Goal: Task Accomplishment & Management: Manage account settings

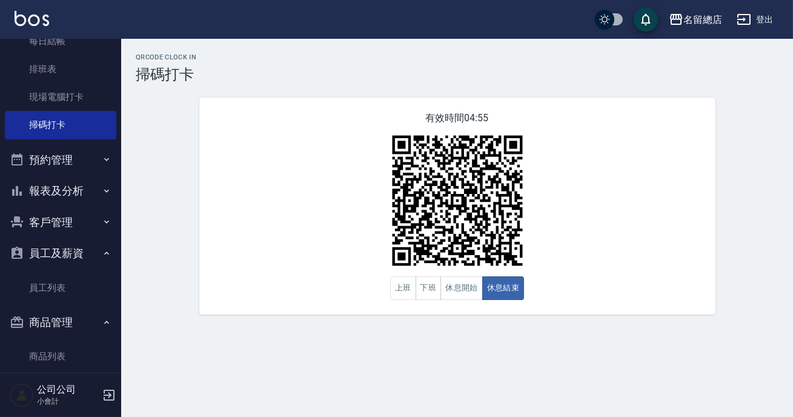
scroll to position [182, 0]
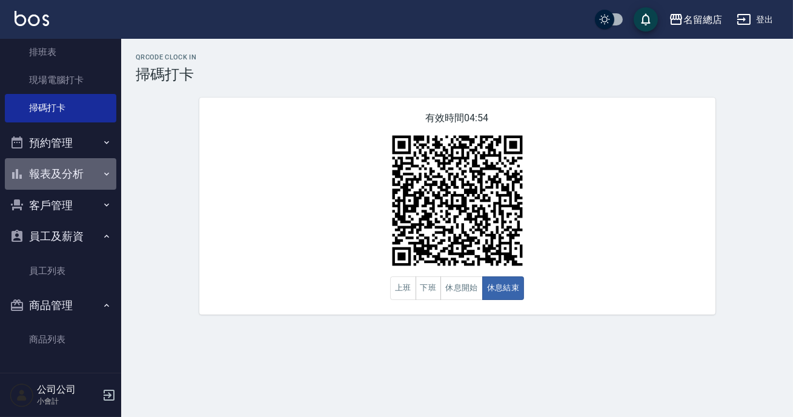
click at [72, 165] on button "報表及分析" at bounding box center [60, 173] width 111 height 31
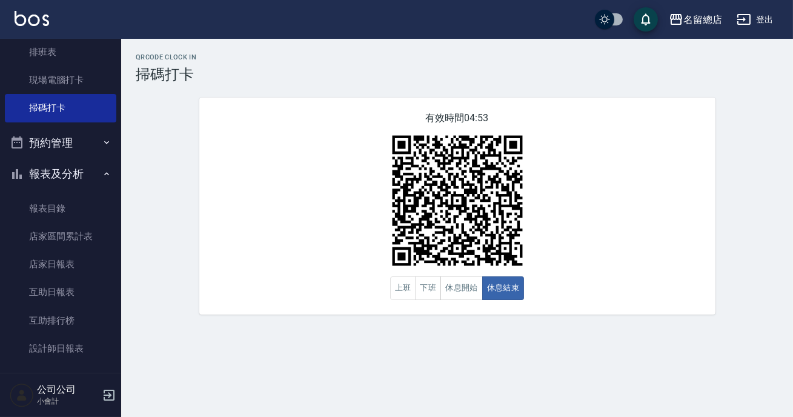
scroll to position [359, 0]
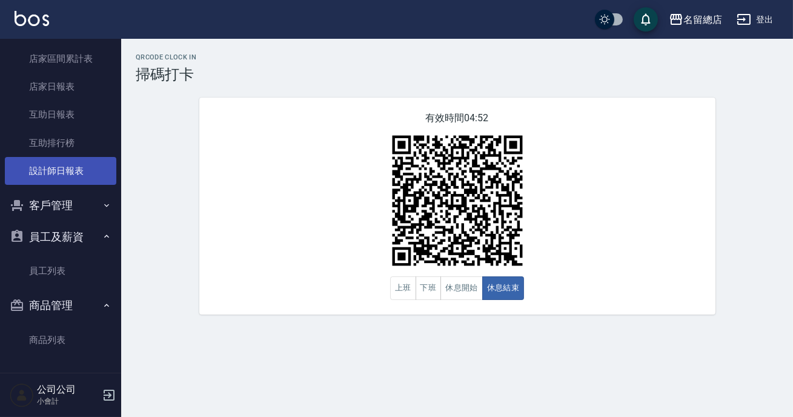
click at [70, 171] on link "設計師日報表" at bounding box center [60, 171] width 111 height 28
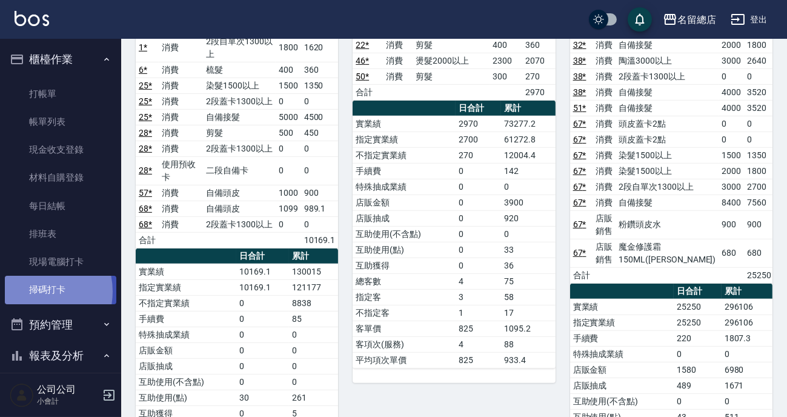
click at [35, 291] on link "掃碼打卡" at bounding box center [60, 290] width 111 height 28
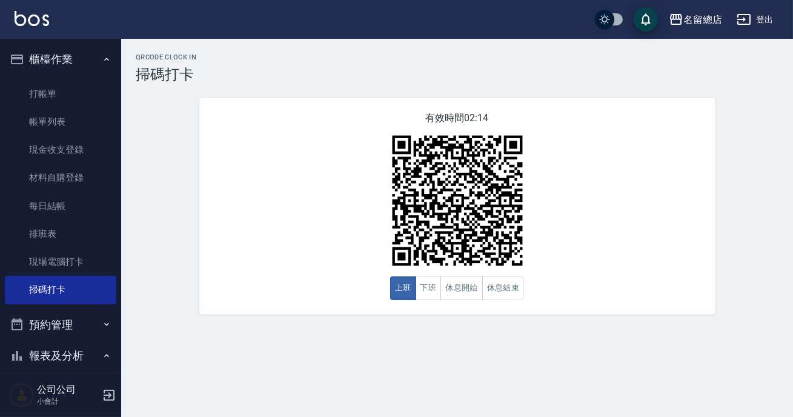
click at [759, 85] on div "QRcode Clock In 掃碼打卡 有效時間 02:14 上班 下班 休息開始 休息結束" at bounding box center [457, 183] width 672 height 261
click at [418, 298] on button "下班" at bounding box center [428, 288] width 26 height 24
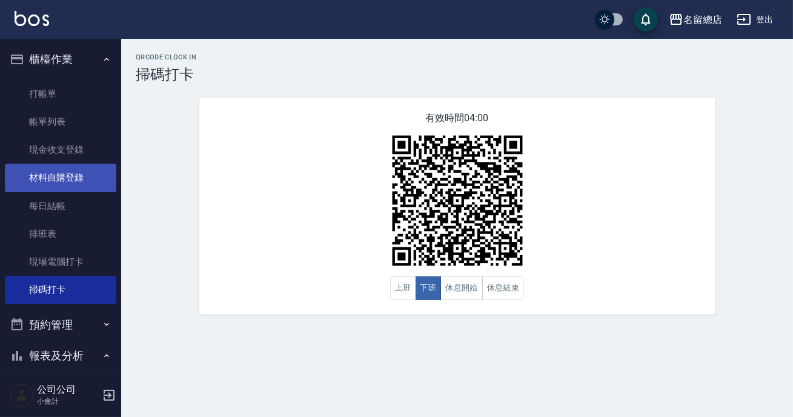
click at [61, 187] on link "材料自購登錄" at bounding box center [60, 178] width 111 height 28
click at [48, 179] on link "材料自購登錄" at bounding box center [60, 178] width 111 height 28
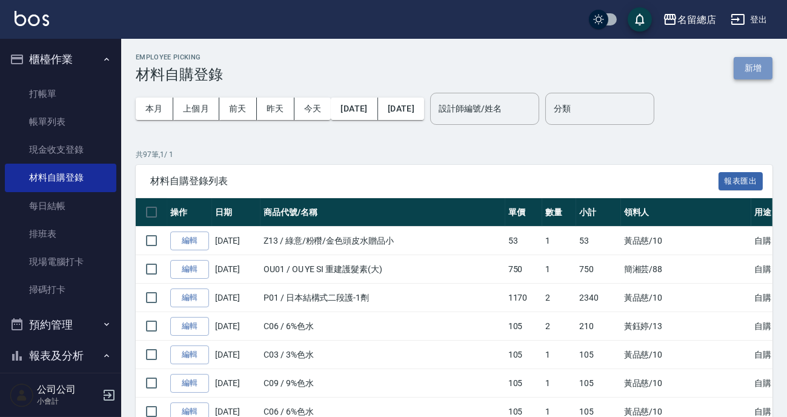
click at [755, 64] on button "新增" at bounding box center [752, 68] width 39 height 22
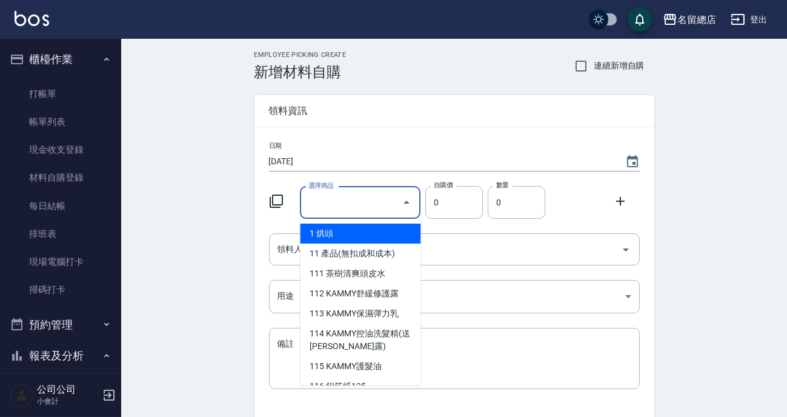
click at [323, 207] on div "選擇商品 選擇商品" at bounding box center [360, 203] width 121 height 32
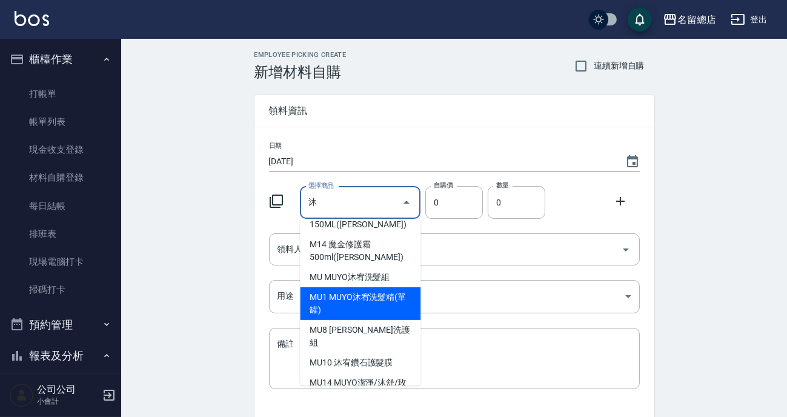
scroll to position [99, 0]
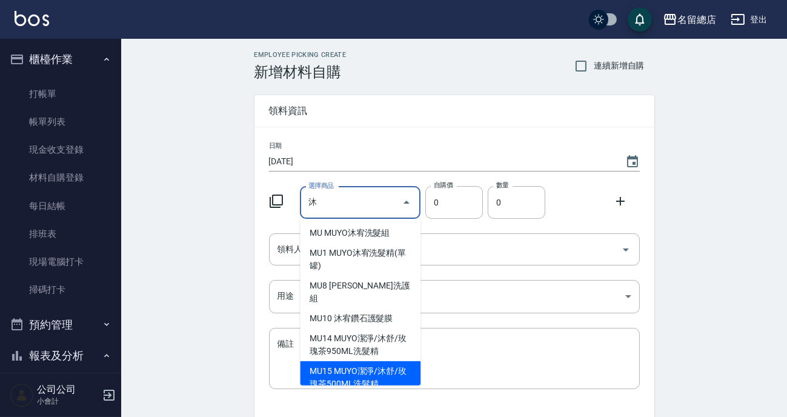
click at [363, 361] on li "MU15 MUYO潔淨/沐舒/玫瑰茶500ML洗髮精" at bounding box center [360, 377] width 121 height 33
type input "MUYO潔淨/沐舒/玫瑰茶500ML洗髮精"
type input "400"
type input "1"
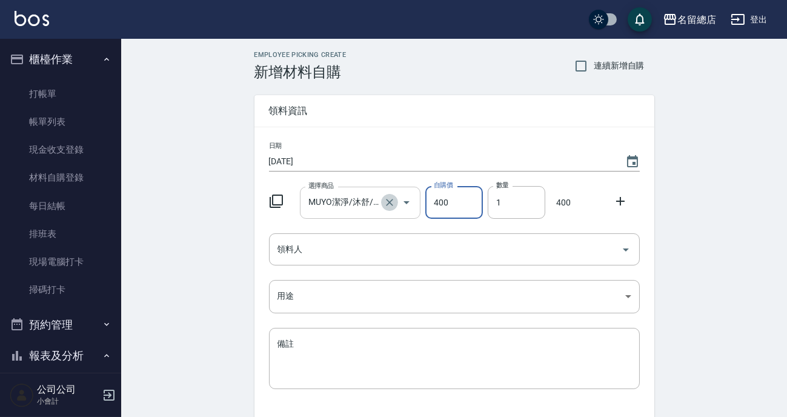
click at [385, 202] on icon "Clear" at bounding box center [389, 202] width 12 height 12
type input "0"
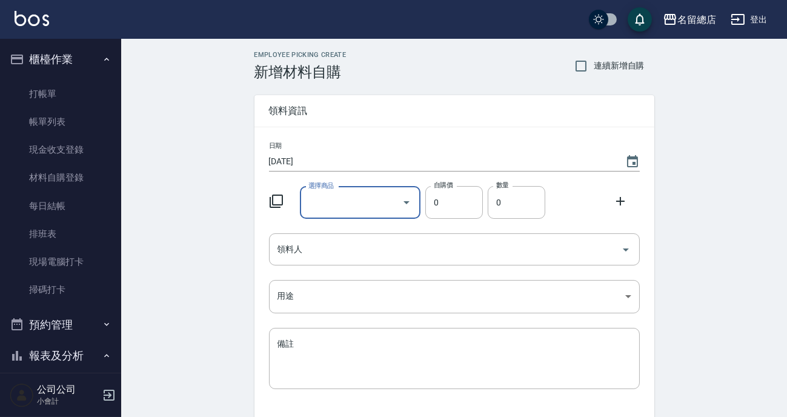
scroll to position [0, 0]
click at [327, 202] on input "選擇商品" at bounding box center [350, 202] width 91 height 21
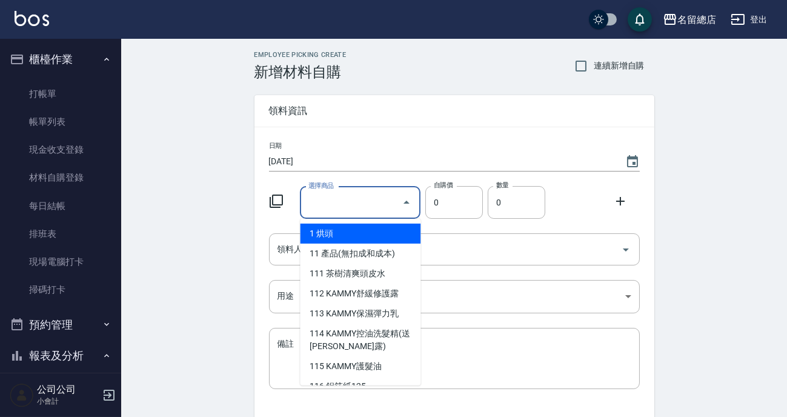
type input "＿"
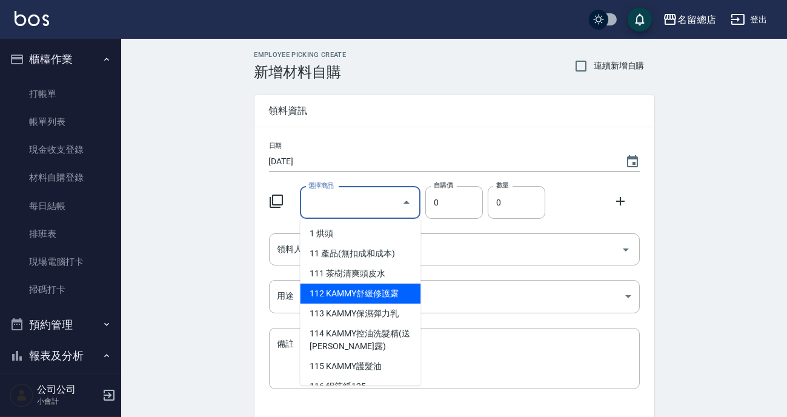
drag, startPoint x: 331, startPoint y: 203, endPoint x: 284, endPoint y: 206, distance: 47.3
click at [330, 203] on input "選擇商品" at bounding box center [350, 202] width 91 height 21
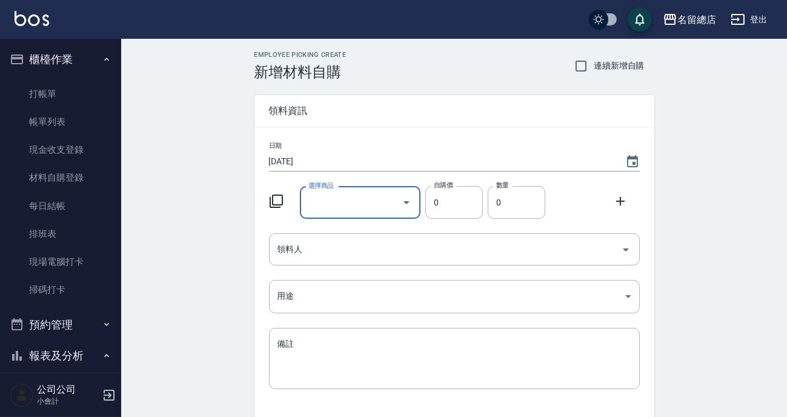
click at [204, 189] on div "Employee Picking Create 新增材料自購 連續新增自購 領料資訊 日期 [DATE] 選擇商品 選擇商品 自購價 0 自購價 數量 0 數…" at bounding box center [454, 269] width 666 height 460
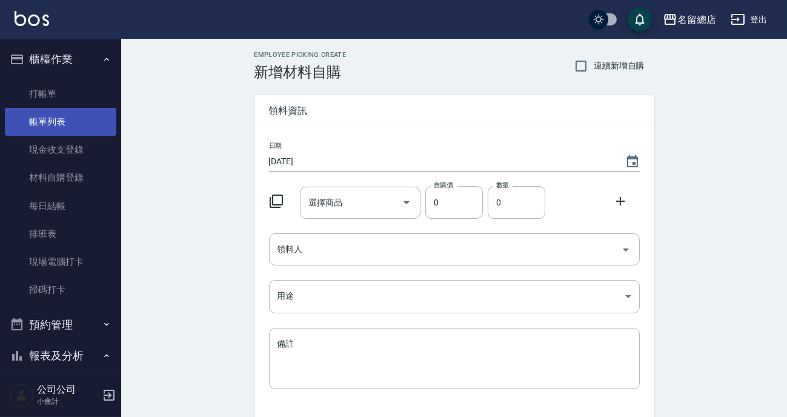
click at [66, 124] on link "帳單列表" at bounding box center [60, 122] width 111 height 28
click at [50, 121] on link "帳單列表" at bounding box center [60, 122] width 111 height 28
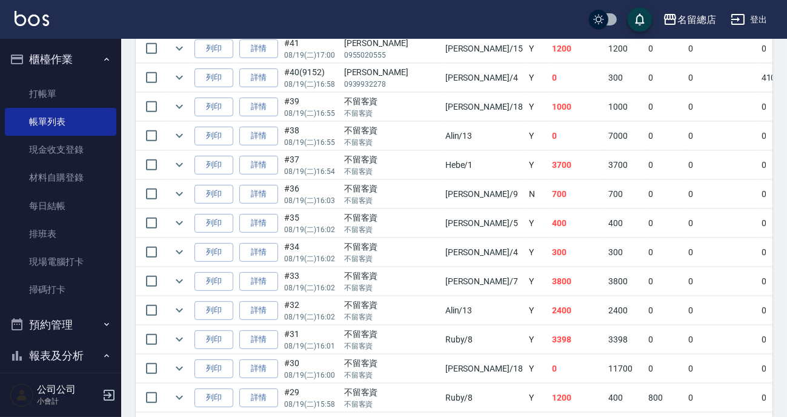
scroll to position [1376, 0]
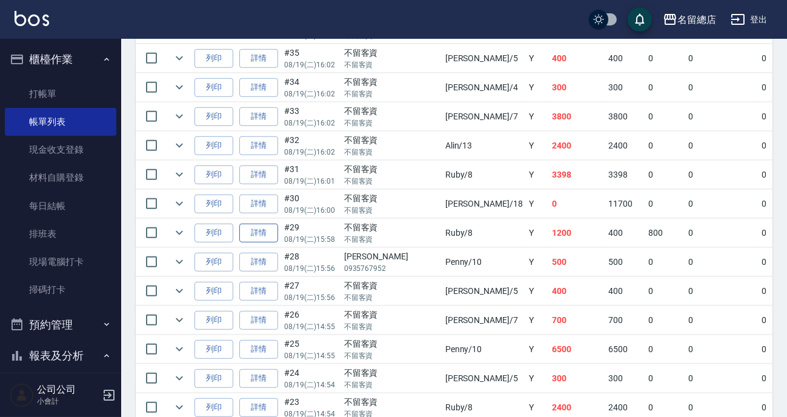
click at [260, 230] on link "詳情" at bounding box center [258, 232] width 39 height 19
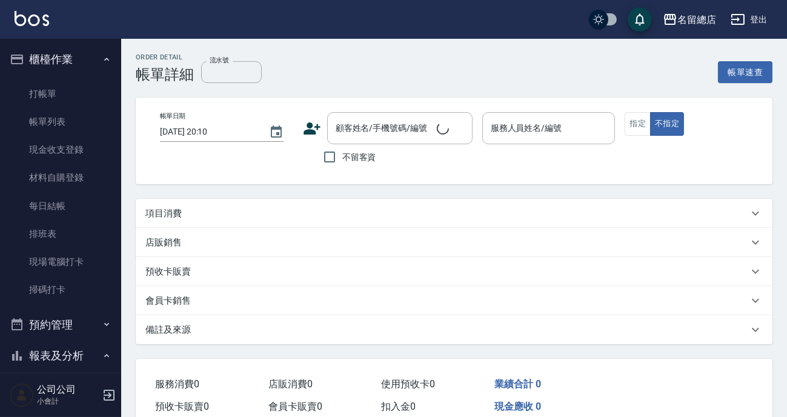
type input "[DATE] 15:58"
checkbox input "true"
type input "Ruby-8"
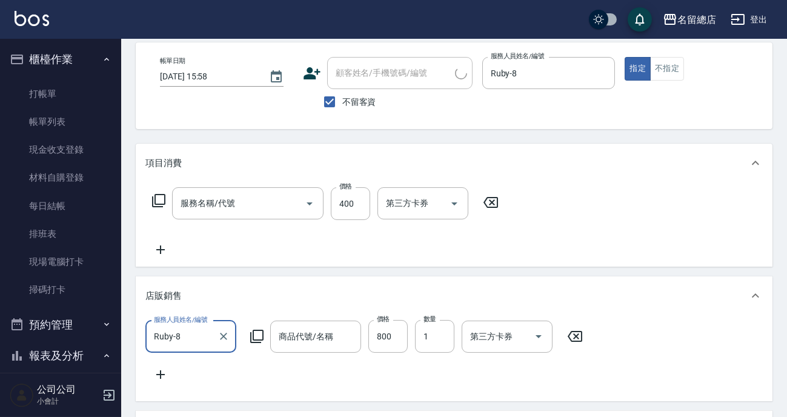
scroll to position [1, 0]
type input "健康洗髮(604)"
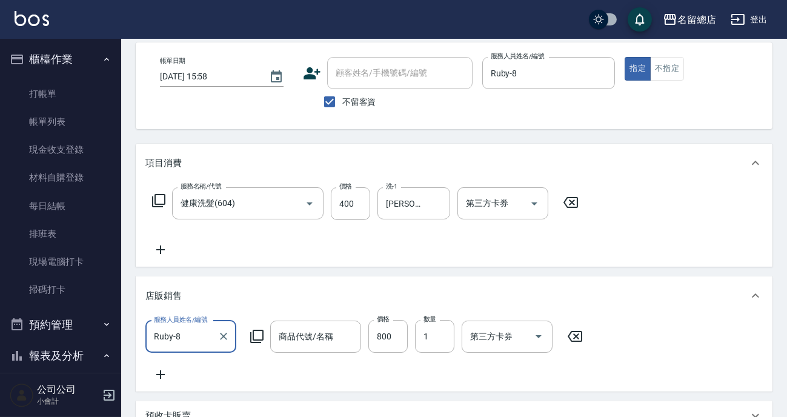
scroll to position [0, 0]
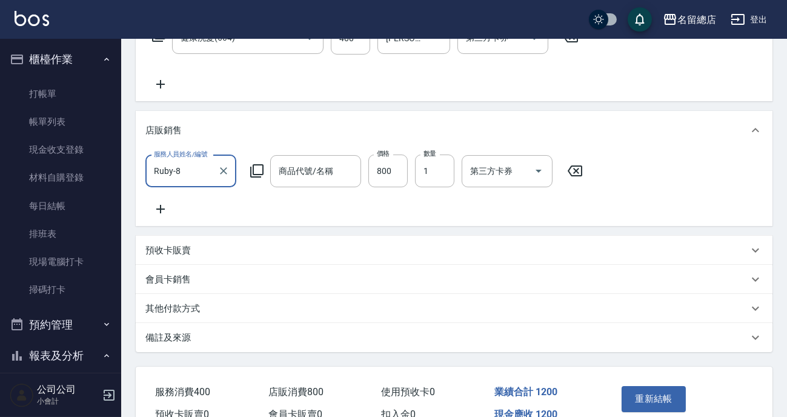
type input "MUYO沐宥洗髮精(單罐)"
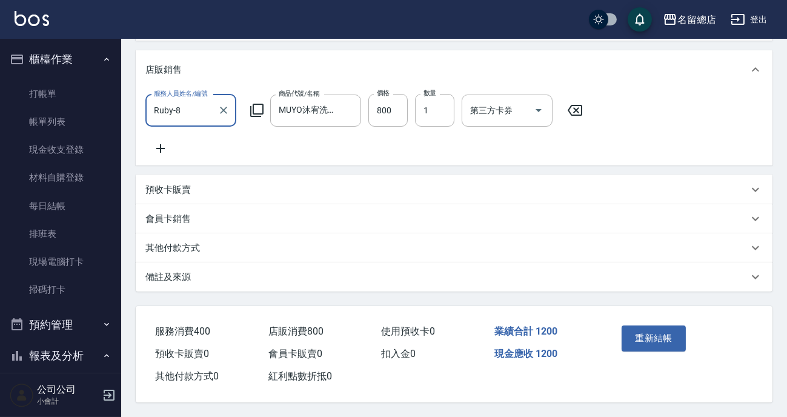
scroll to position [238, 0]
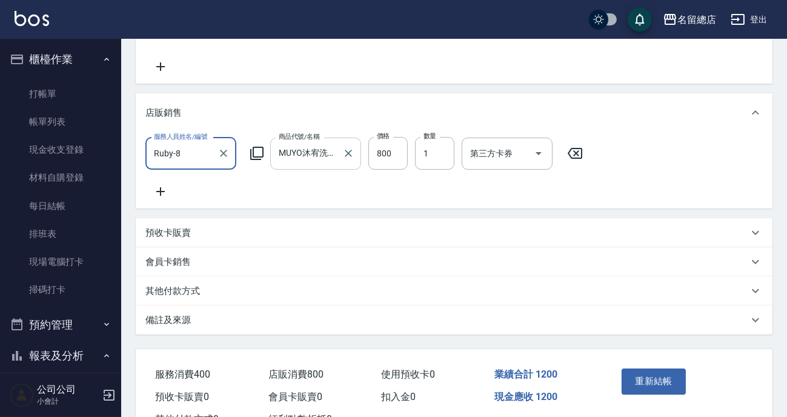
click at [320, 160] on input "MUYO沐宥洗髮精(單罐)" at bounding box center [307, 153] width 62 height 21
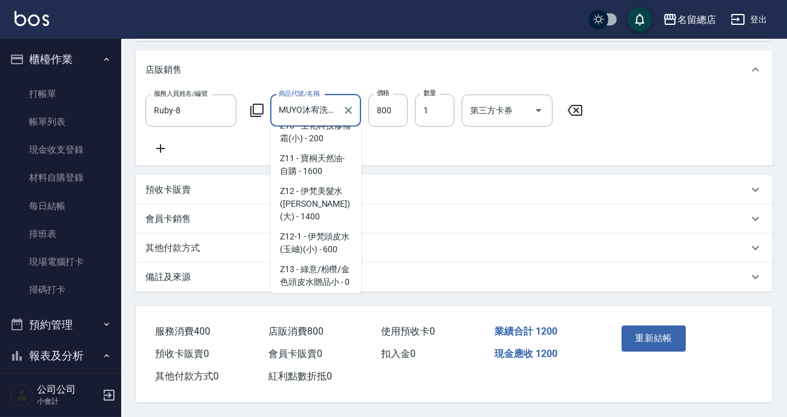
scroll to position [7952, 0]
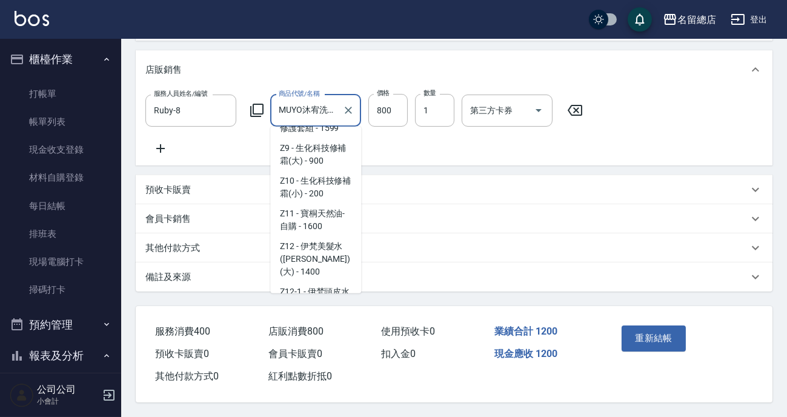
click at [313, 100] on input "MUYO沐宥洗髮精(單罐)" at bounding box center [307, 110] width 62 height 21
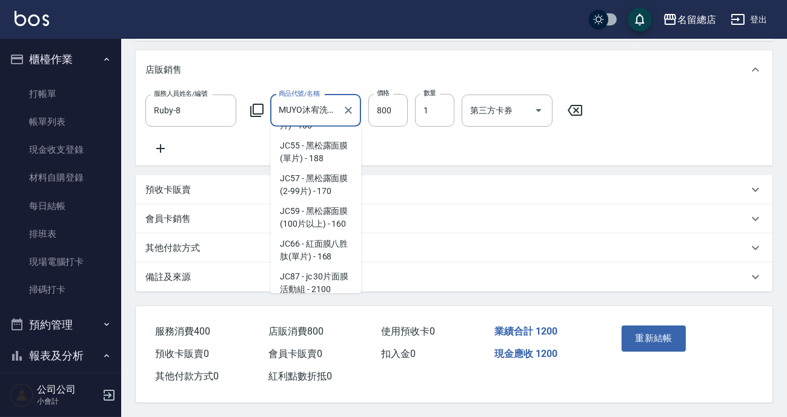
scroll to position [0, 0]
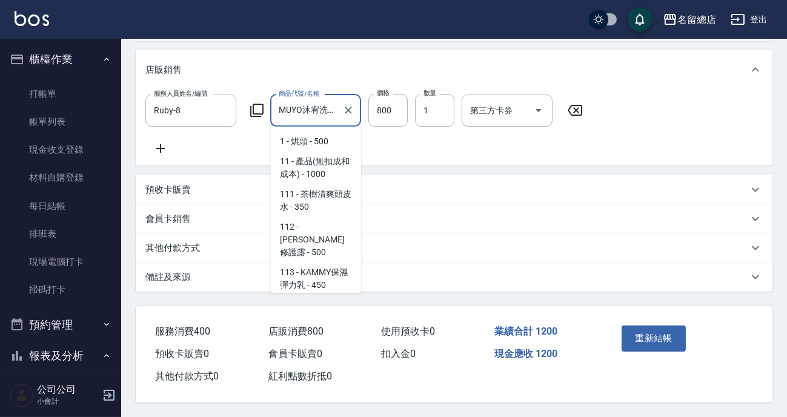
click at [296, 100] on input "MUYO沐宥洗髮精(單罐)" at bounding box center [307, 110] width 62 height 21
click at [326, 100] on input "MUYO沐宥洗髮精(單罐)" at bounding box center [307, 110] width 62 height 21
click at [405, 140] on div "服務人員姓名/編號 [PERSON_NAME]-8 服務人員姓名/編號 商品代號/名稱 MUYO沐宥洗髮精(單罐) 商品代號/名稱 價格 800 價格 數量 …" at bounding box center [453, 125] width 617 height 62
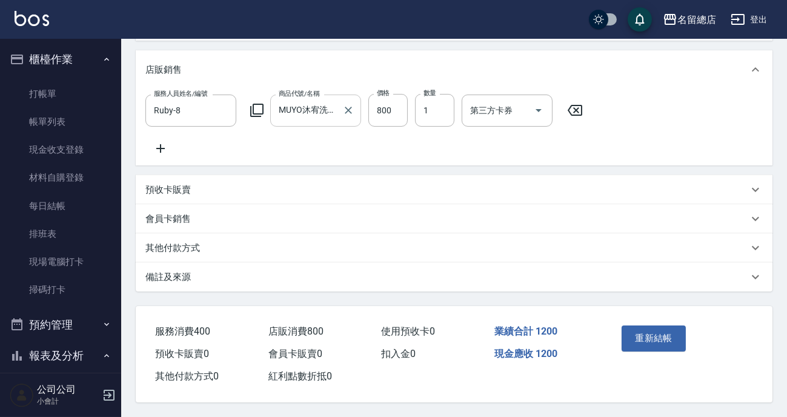
click at [309, 104] on input "MUYO沐宥洗髮精(單罐)" at bounding box center [307, 110] width 62 height 21
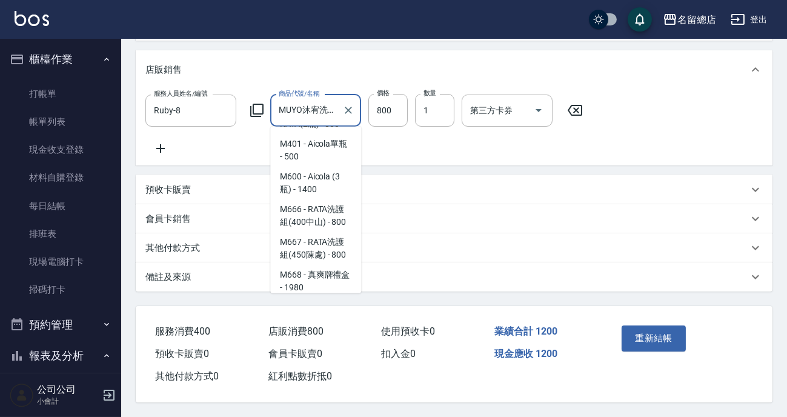
scroll to position [5861, 0]
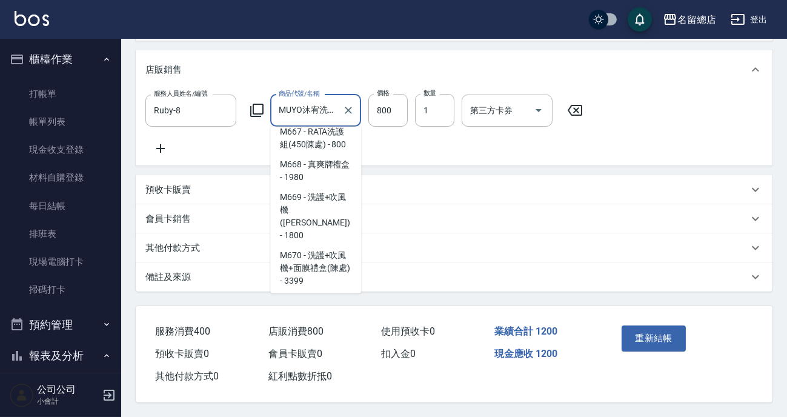
click at [325, 100] on input "MUYO沐宥洗髮精(單罐)" at bounding box center [307, 110] width 62 height 21
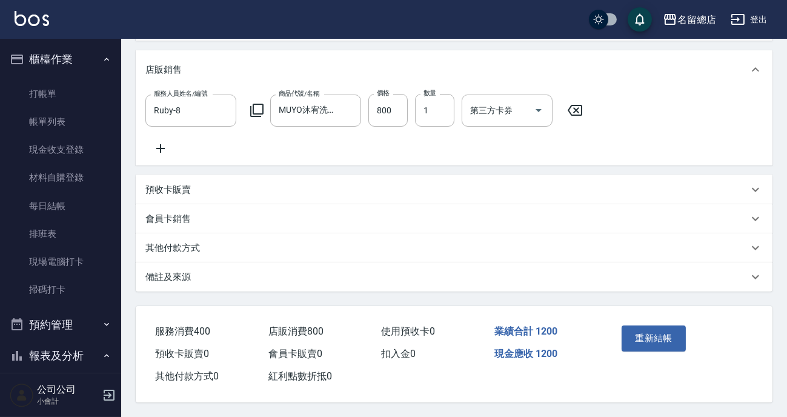
click at [411, 127] on div "服務人員姓名/編號 [PERSON_NAME]-8 服務人員姓名/編號 商品代號/名稱 MUYO沐宥洗髮精(單罐) 商品代號/名稱 價格 800 價格 數量 …" at bounding box center [453, 125] width 617 height 62
click at [46, 285] on link "掃碼打卡" at bounding box center [60, 290] width 111 height 28
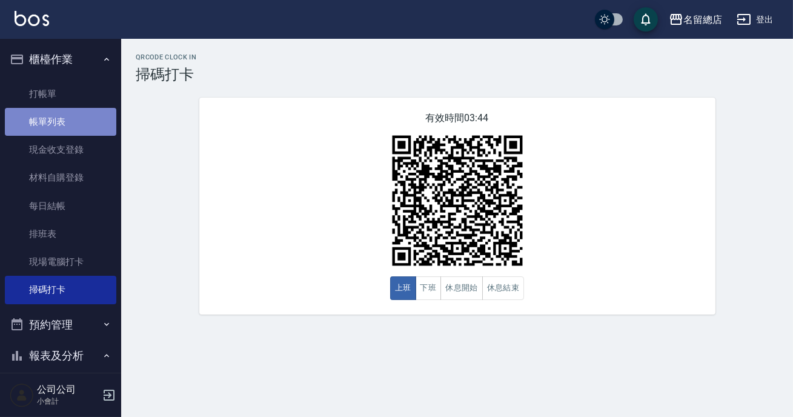
click at [62, 133] on link "帳單列表" at bounding box center [60, 122] width 111 height 28
click at [46, 117] on link "帳單列表" at bounding box center [60, 122] width 111 height 28
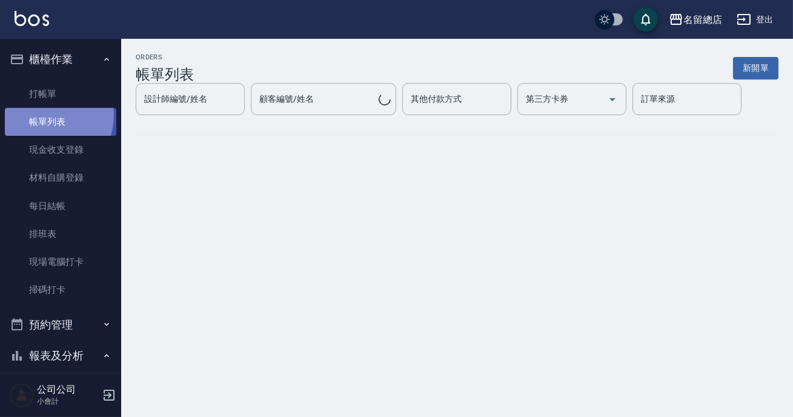
click at [45, 115] on link "帳單列表" at bounding box center [60, 122] width 111 height 28
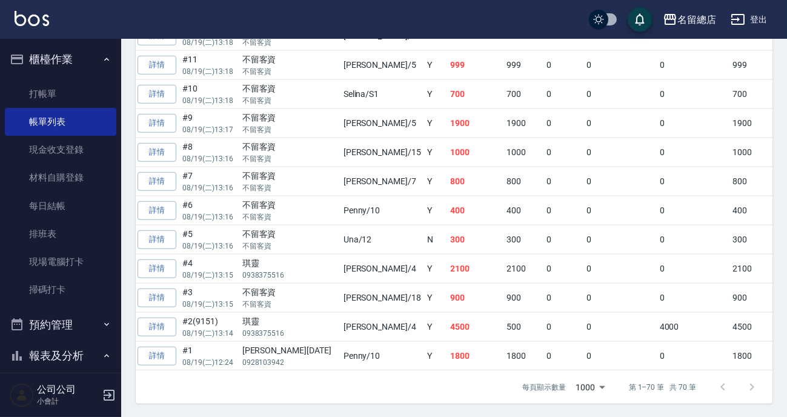
scroll to position [0, 117]
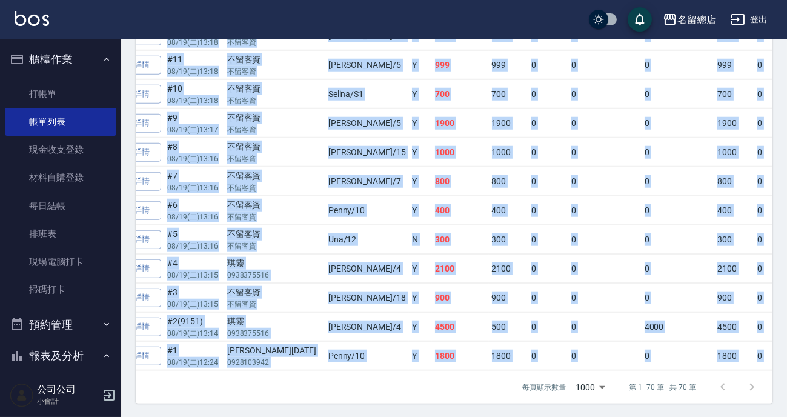
drag, startPoint x: 524, startPoint y: 360, endPoint x: 533, endPoint y: 366, distance: 11.3
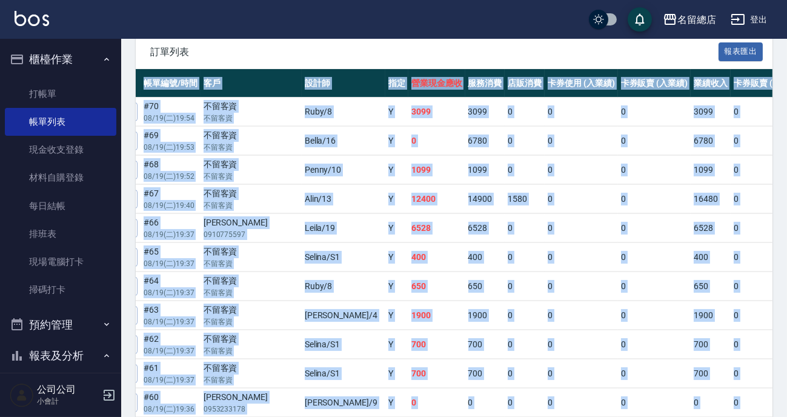
scroll to position [250, 0]
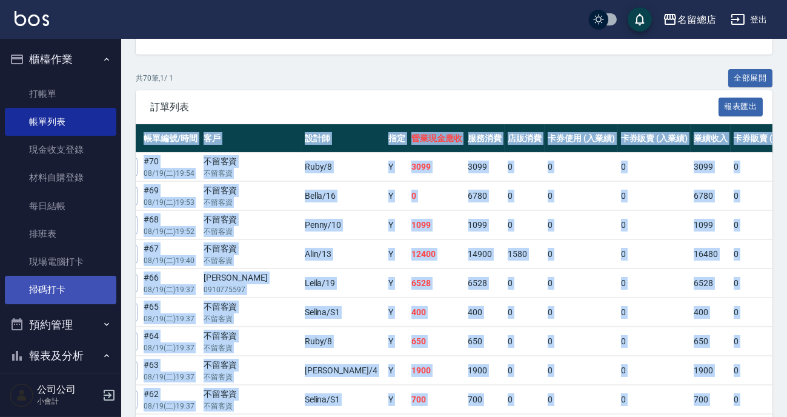
click at [59, 293] on link "掃碼打卡" at bounding box center [60, 290] width 111 height 28
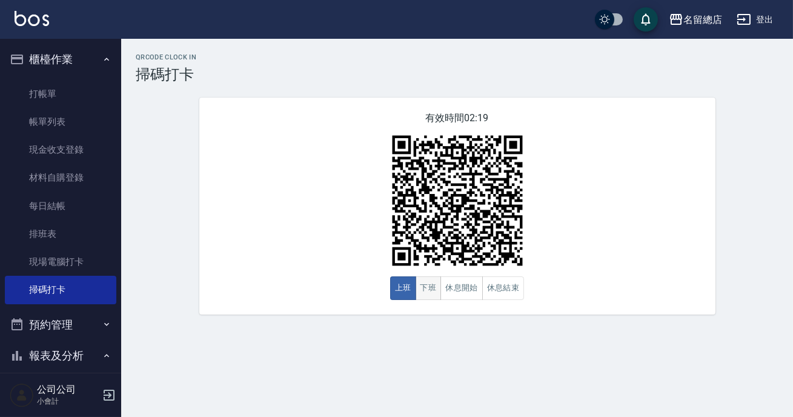
click at [426, 287] on button "下班" at bounding box center [428, 288] width 26 height 24
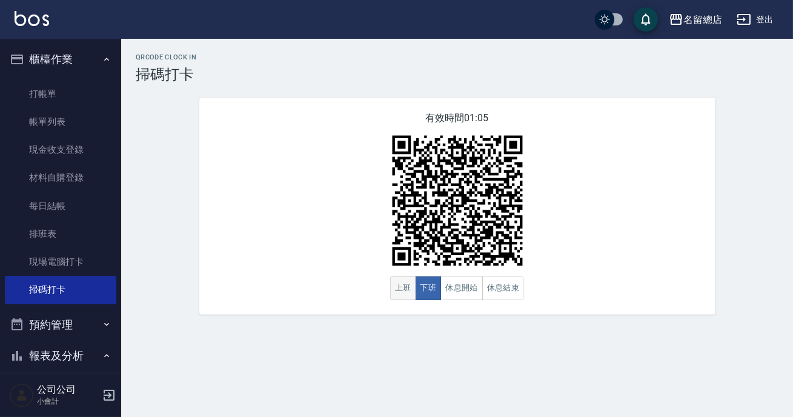
click at [408, 295] on button "上班" at bounding box center [403, 288] width 26 height 24
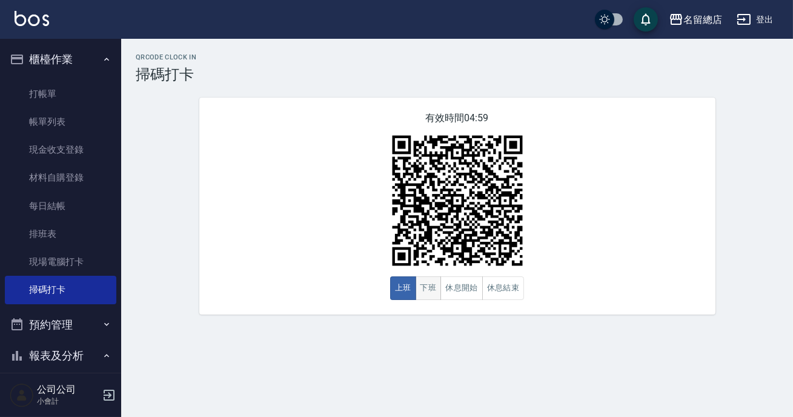
click at [421, 290] on button "下班" at bounding box center [428, 288] width 26 height 24
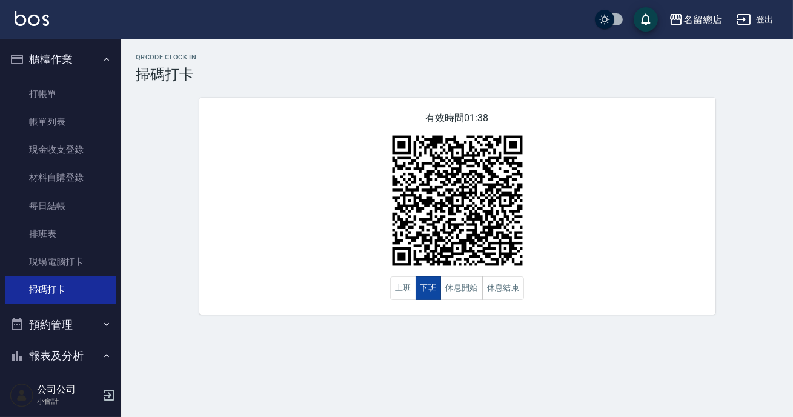
click at [421, 290] on button "下班" at bounding box center [428, 288] width 26 height 24
click at [395, 289] on button "上班" at bounding box center [403, 288] width 26 height 24
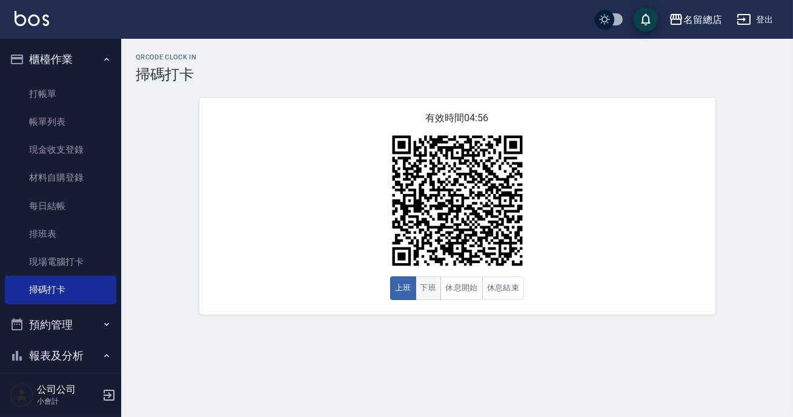
click at [431, 289] on button "下班" at bounding box center [428, 288] width 26 height 24
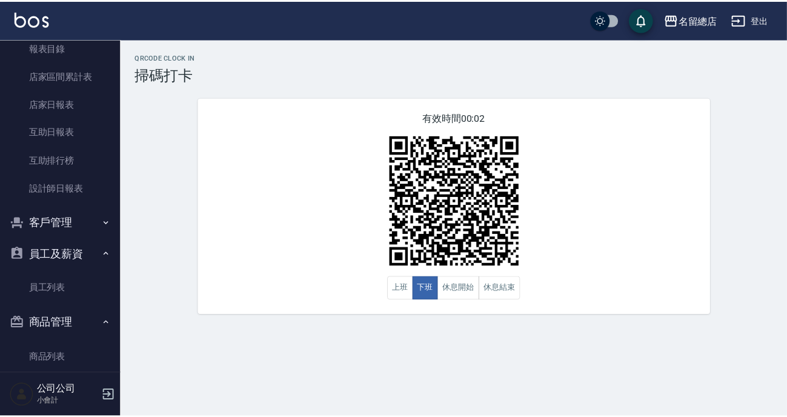
scroll to position [359, 0]
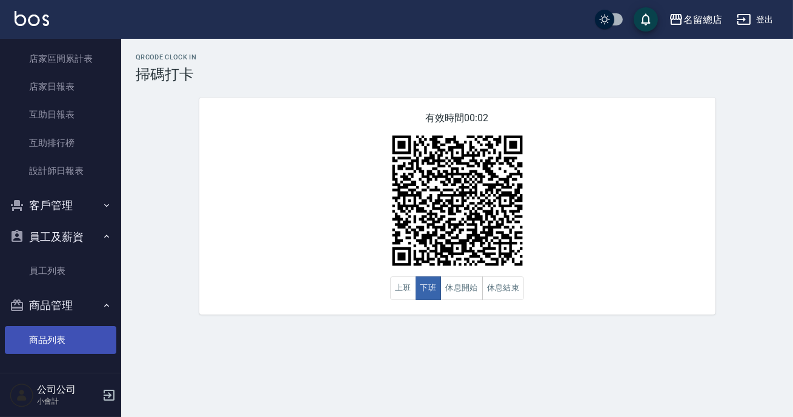
click at [61, 327] on link "商品列表" at bounding box center [60, 340] width 111 height 28
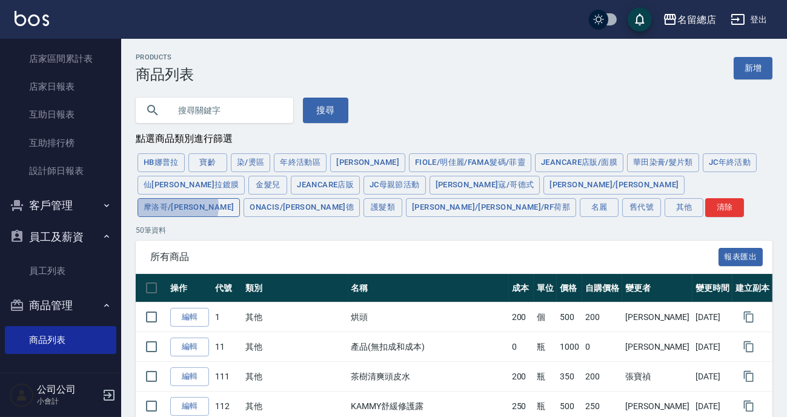
click at [240, 198] on button "摩洛哥/[PERSON_NAME]" at bounding box center [188, 207] width 102 height 19
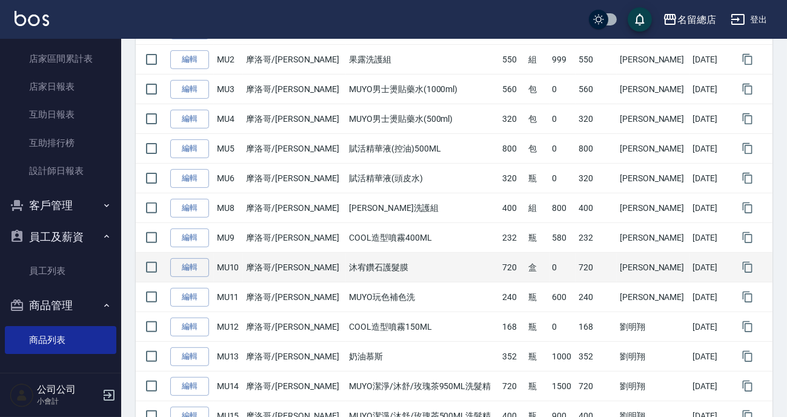
scroll to position [936, 0]
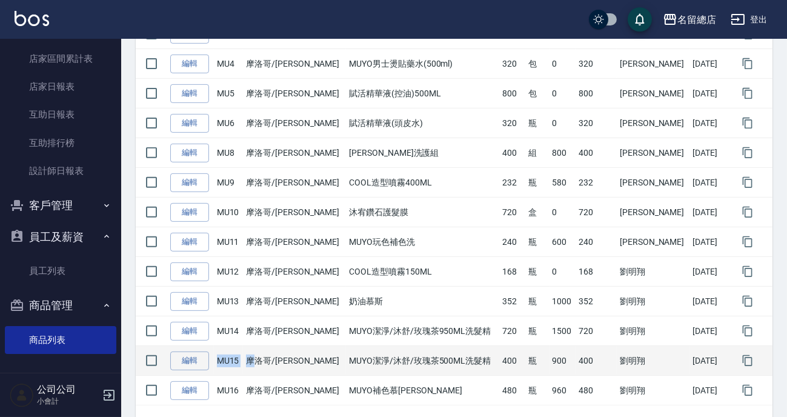
drag, startPoint x: 223, startPoint y: 360, endPoint x: 271, endPoint y: 357, distance: 47.9
click at [271, 357] on tr "編輯 MU15 摩洛哥/[PERSON_NAME]潔淨/沐舒/玫瑰茶500ML洗髮精 400 瓶 900 400 [PERSON_NAME][DATE]" at bounding box center [454, 361] width 636 height 30
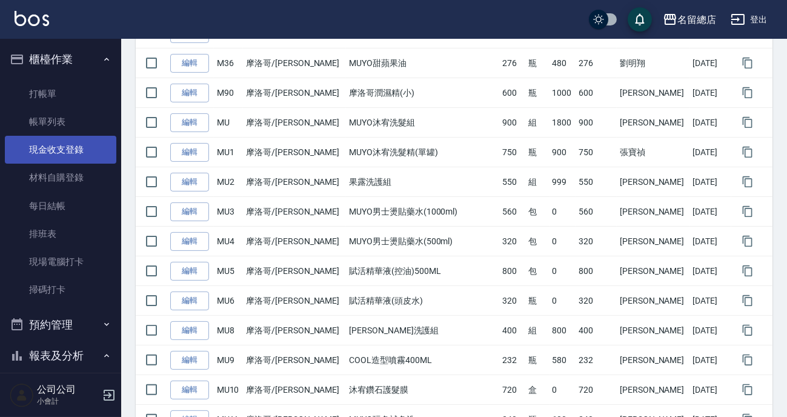
scroll to position [703, 0]
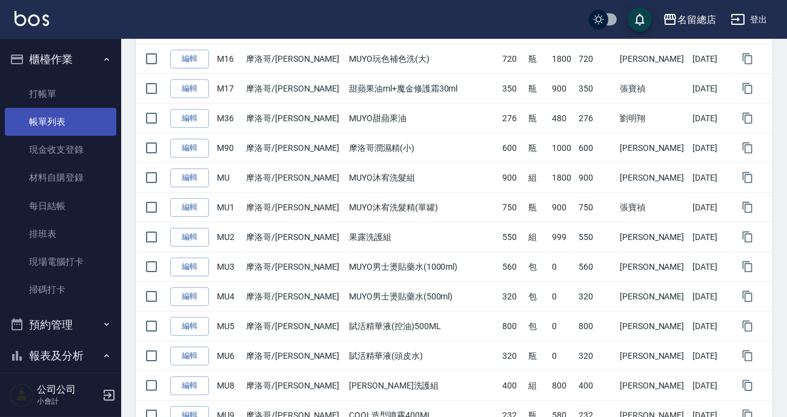
click at [93, 129] on link "帳單列表" at bounding box center [60, 122] width 111 height 28
click at [61, 111] on link "帳單列表" at bounding box center [60, 122] width 111 height 28
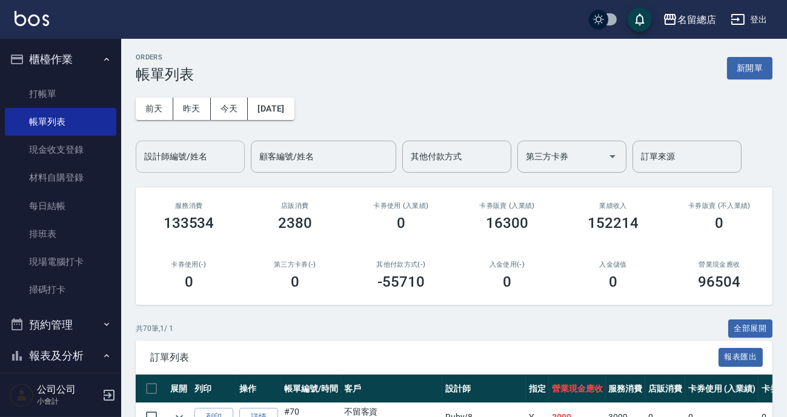
click at [174, 151] on div "設計師編號/姓名 設計師編號/姓名" at bounding box center [190, 156] width 109 height 32
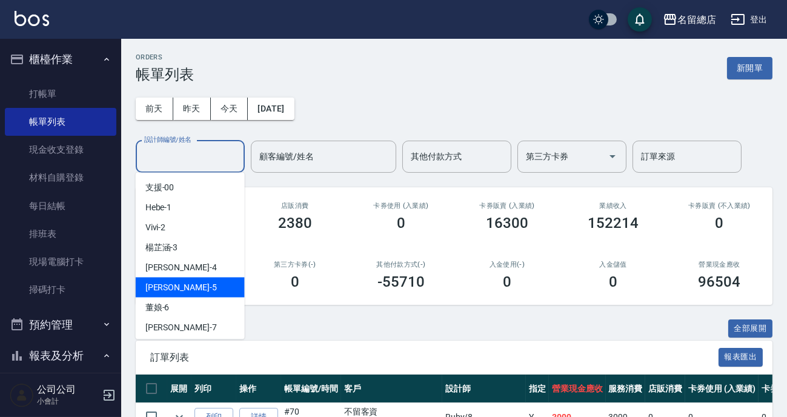
scroll to position [55, 0]
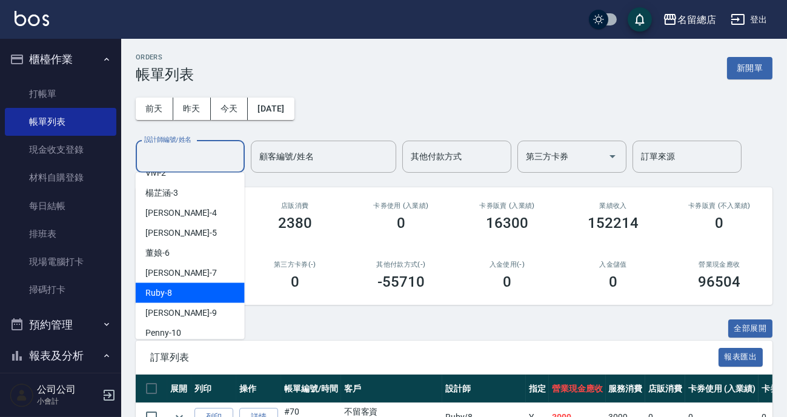
click at [196, 288] on div "Ruby -8" at bounding box center [190, 293] width 109 height 20
type input "Ruby-8"
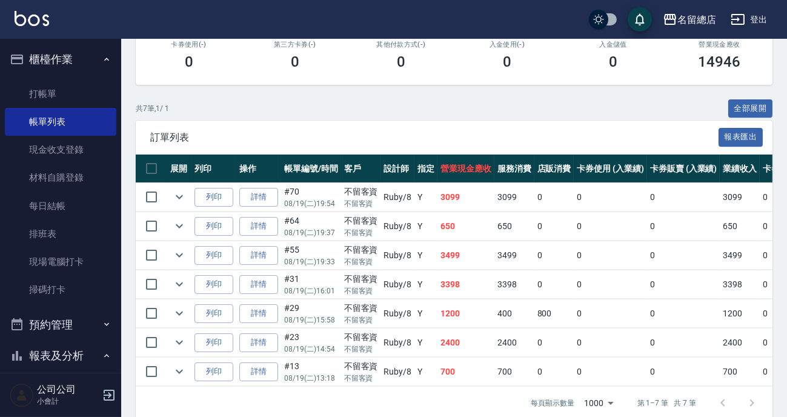
scroll to position [245, 0]
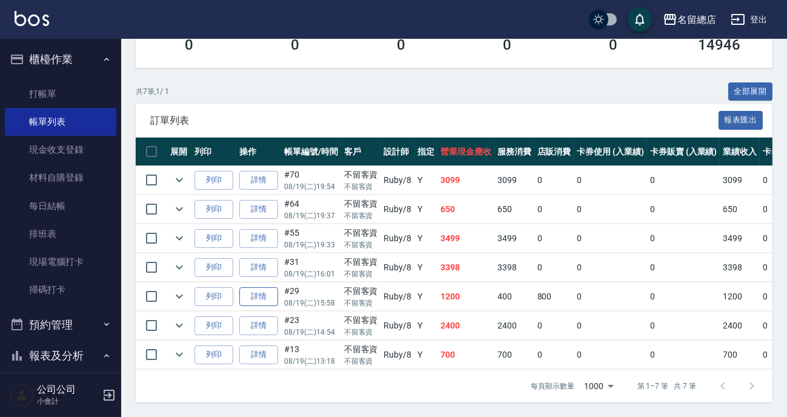
click at [266, 291] on link "詳情" at bounding box center [258, 296] width 39 height 19
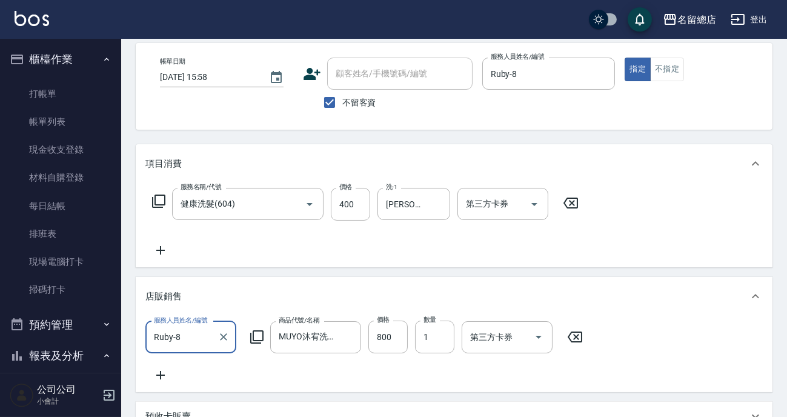
scroll to position [220, 0]
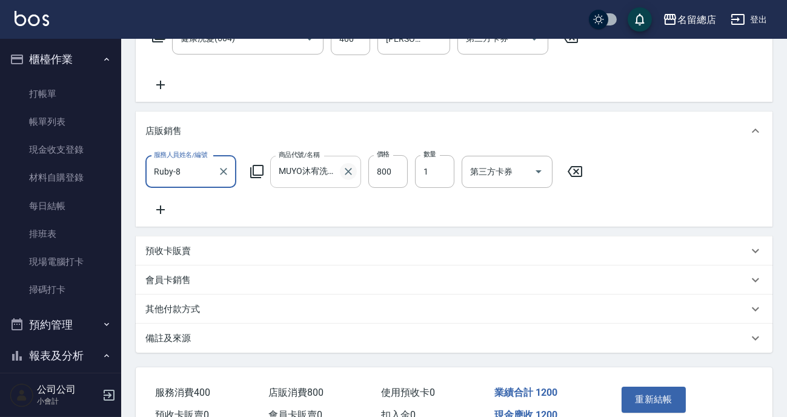
click at [343, 174] on icon "Clear" at bounding box center [348, 171] width 12 height 12
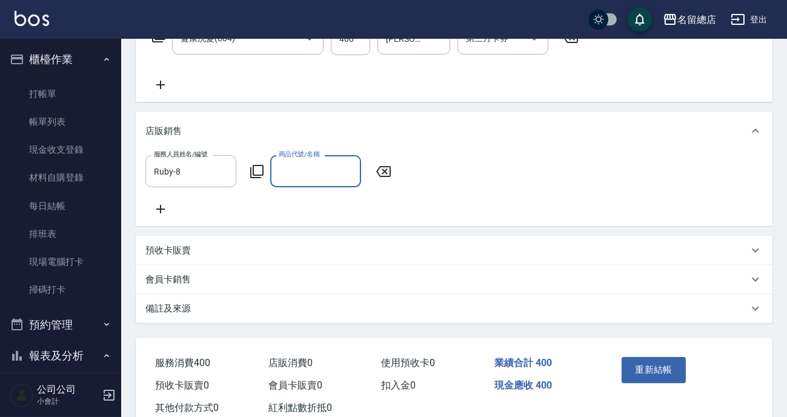
scroll to position [0, 0]
click at [322, 172] on input "商品代號/名稱" at bounding box center [316, 170] width 80 height 21
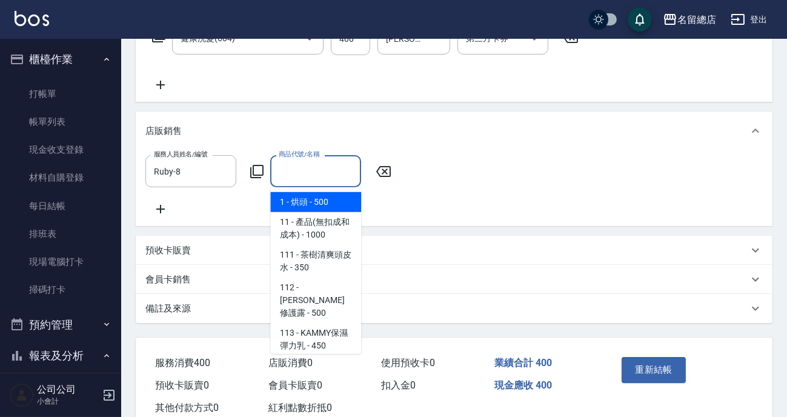
type input "＿"
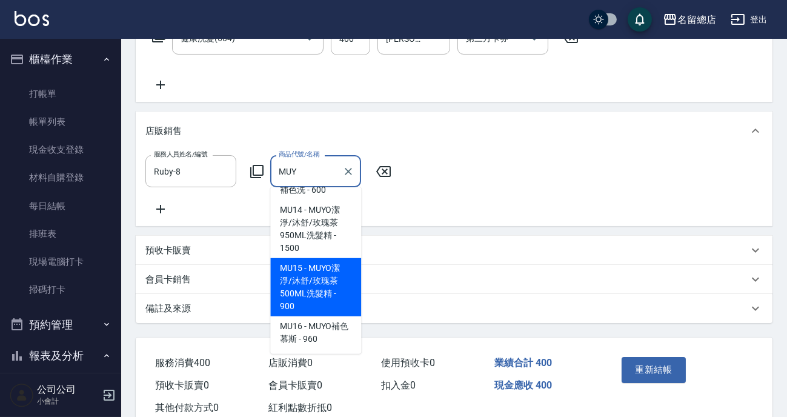
scroll to position [263, 0]
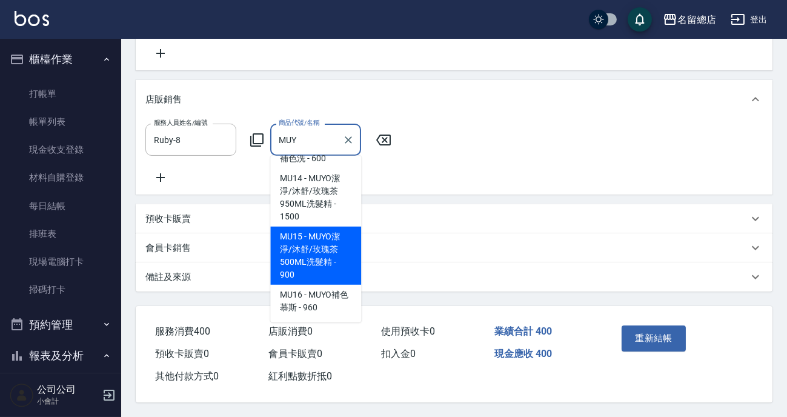
click at [342, 254] on span "MU15 - MUYO潔淨/沐舒/玫瑰茶500ML洗髮精 - 900" at bounding box center [315, 255] width 91 height 58
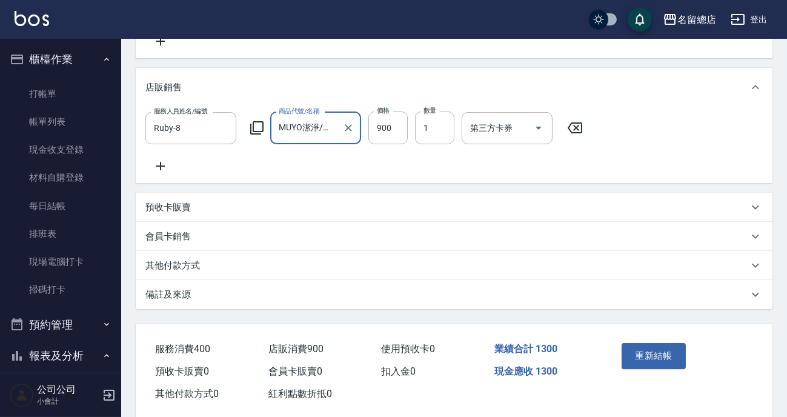
scroll to position [153, 0]
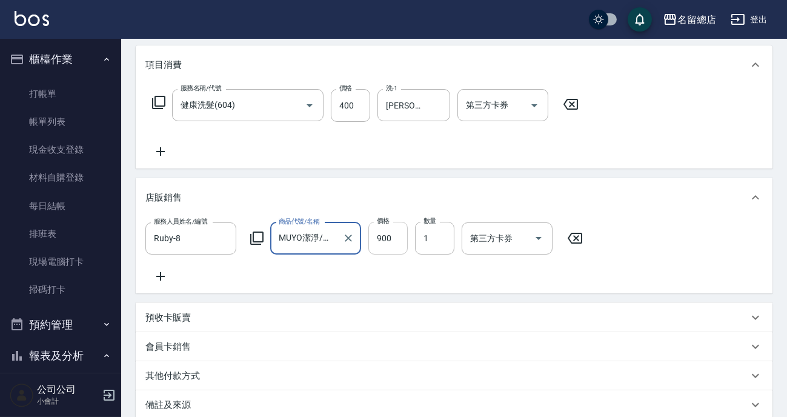
type input "MUYO潔淨/沐舒/玫瑰茶500ML洗髮精"
click at [382, 243] on input "900" at bounding box center [387, 238] width 39 height 33
type input "800"
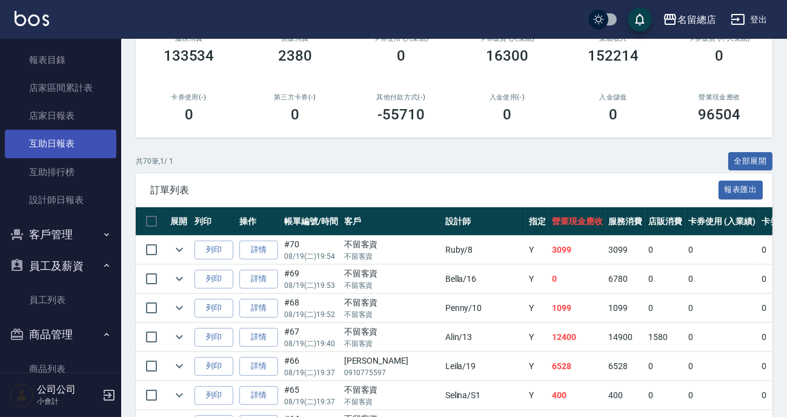
scroll to position [220, 0]
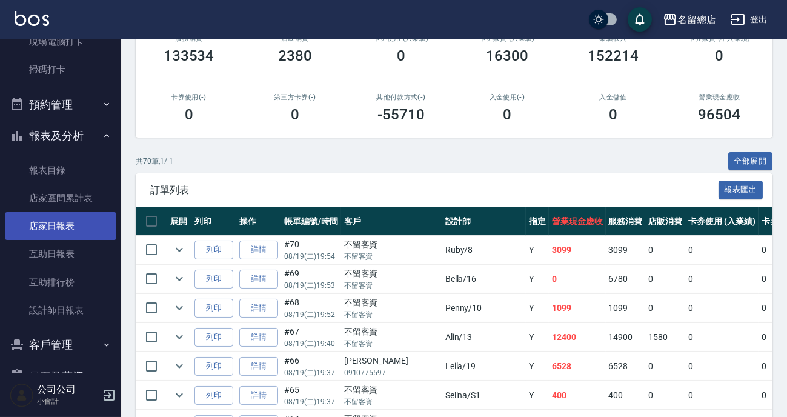
click at [71, 220] on link "店家日報表" at bounding box center [60, 226] width 111 height 28
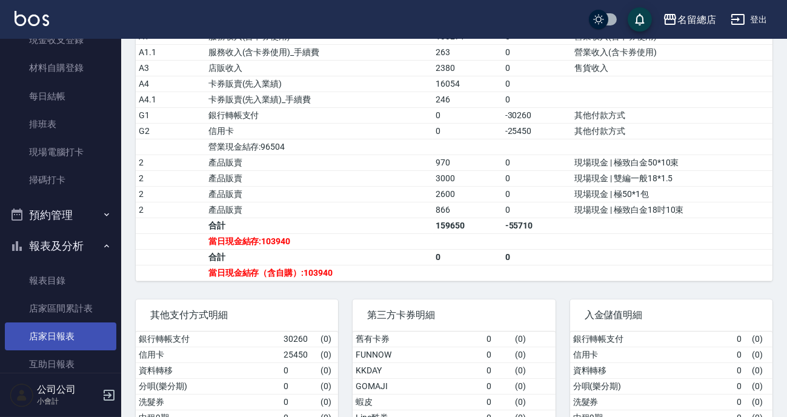
scroll to position [220, 0]
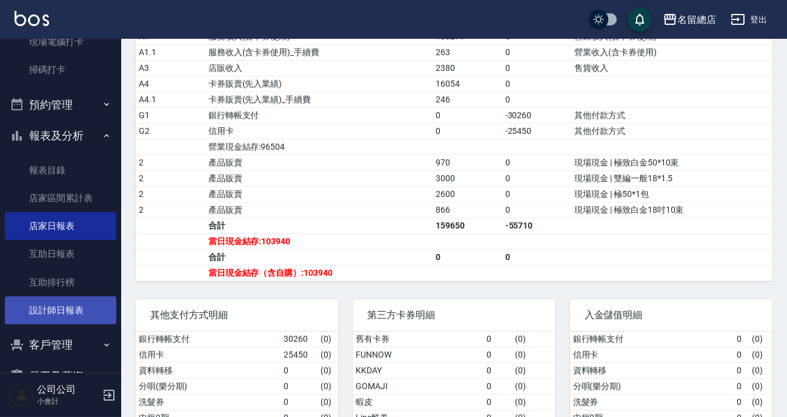
click at [71, 314] on link "設計師日報表" at bounding box center [60, 310] width 111 height 28
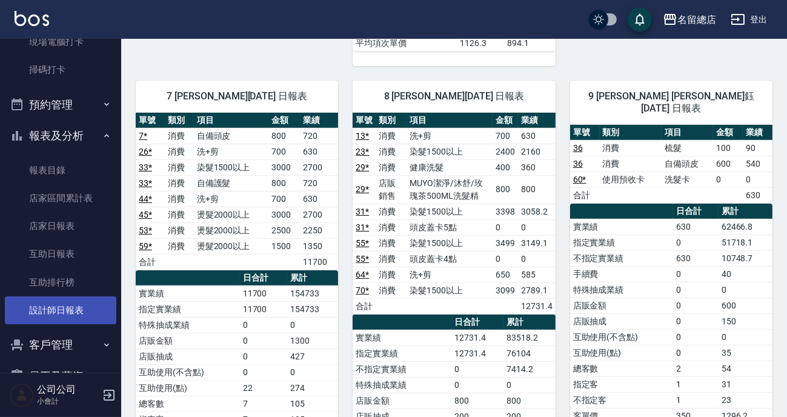
scroll to position [825, 0]
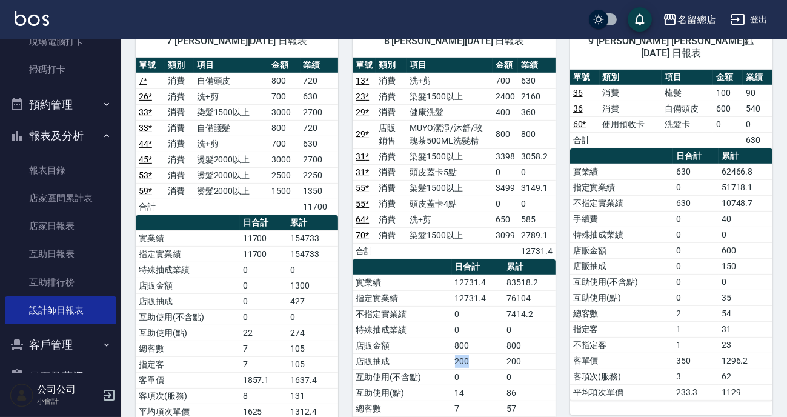
drag, startPoint x: 453, startPoint y: 269, endPoint x: 488, endPoint y: 267, distance: 35.2
click at [488, 353] on tr "店販抽成 200 200" at bounding box center [453, 361] width 202 height 16
click at [488, 353] on td "200" at bounding box center [478, 361] width 52 height 16
drag, startPoint x: 452, startPoint y: 265, endPoint x: 538, endPoint y: 265, distance: 86.6
click at [538, 353] on tr "店販抽成 200 200" at bounding box center [453, 361] width 202 height 16
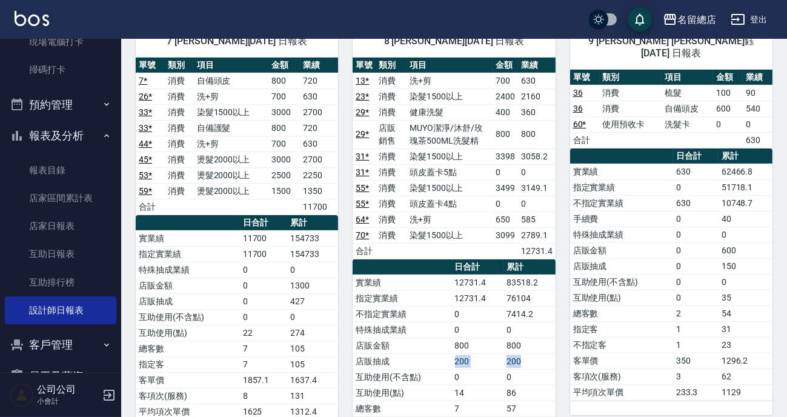
click at [538, 353] on td "200" at bounding box center [529, 361] width 52 height 16
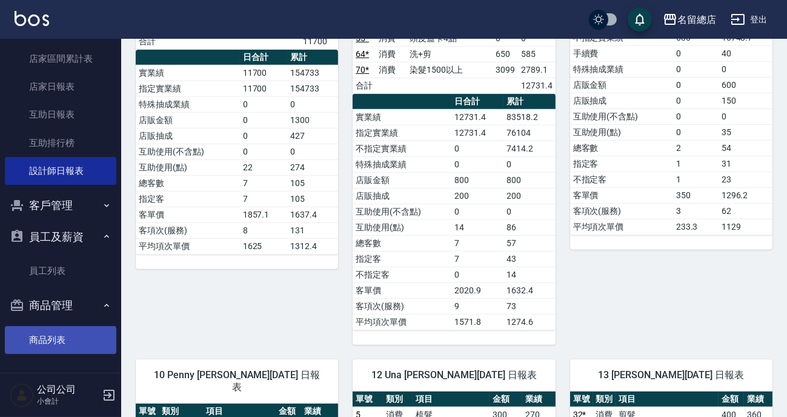
scroll to position [1046, 0]
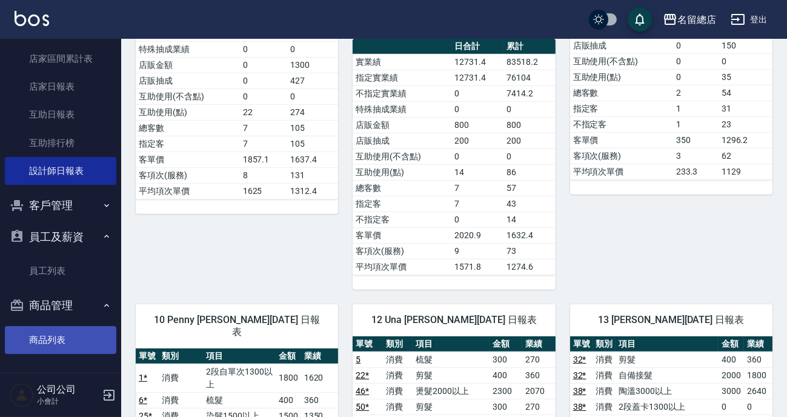
click at [91, 345] on link "商品列表" at bounding box center [60, 340] width 111 height 28
click at [90, 345] on link "商品列表" at bounding box center [60, 340] width 111 height 28
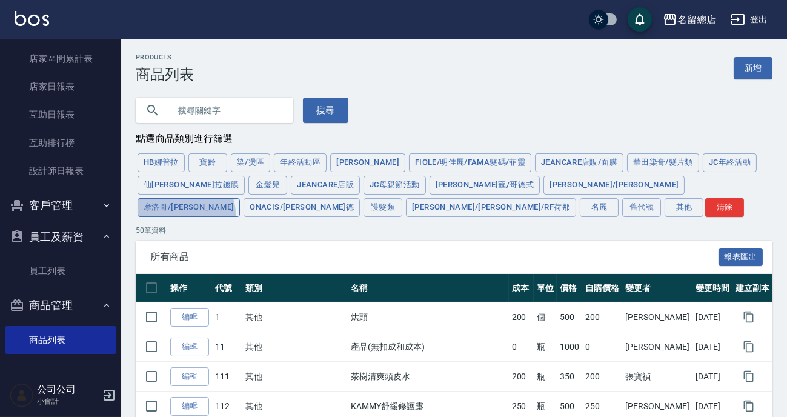
click at [240, 198] on button "摩洛哥/[PERSON_NAME]" at bounding box center [188, 207] width 102 height 19
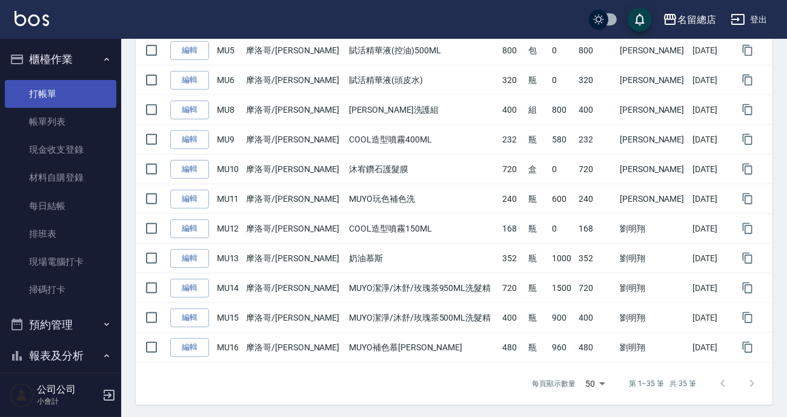
click at [67, 84] on link "打帳單" at bounding box center [60, 94] width 111 height 28
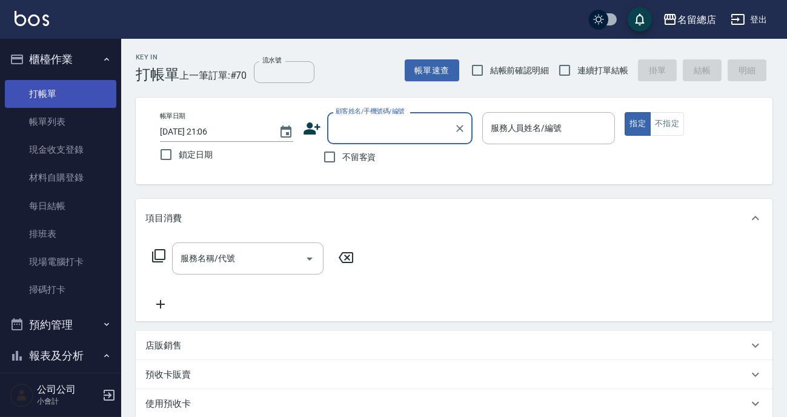
click at [70, 84] on link "打帳單" at bounding box center [60, 94] width 111 height 28
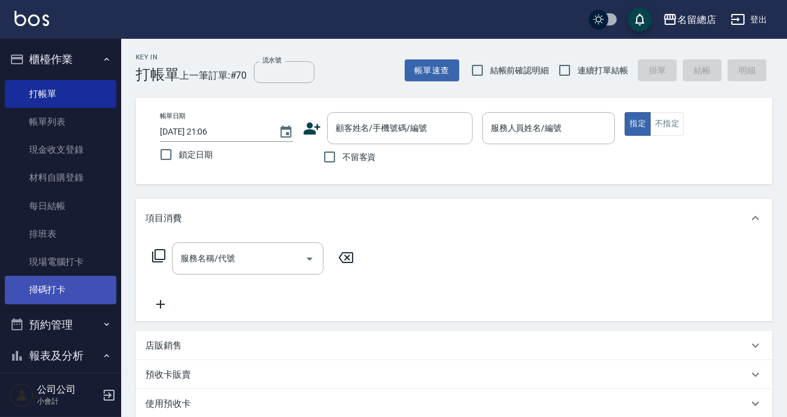
drag, startPoint x: 72, startPoint y: 284, endPoint x: 78, endPoint y: 280, distance: 6.9
click at [72, 284] on link "掃碼打卡" at bounding box center [60, 290] width 111 height 28
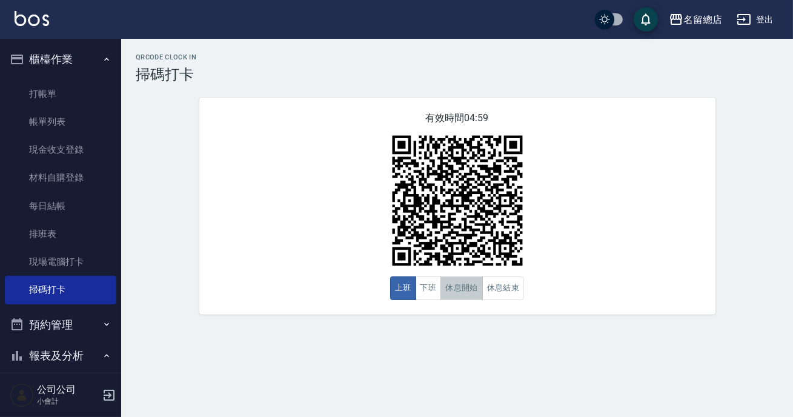
drag, startPoint x: 472, startPoint y: 287, endPoint x: 457, endPoint y: 285, distance: 15.2
click at [461, 287] on button "休息開始" at bounding box center [461, 288] width 42 height 24
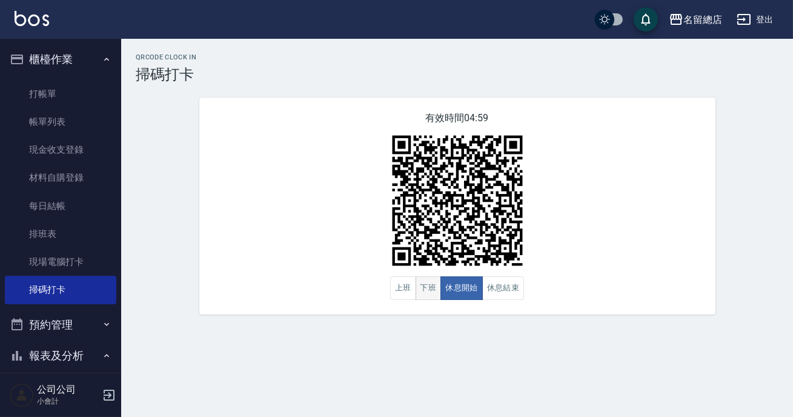
click at [429, 285] on button "下班" at bounding box center [428, 288] width 26 height 24
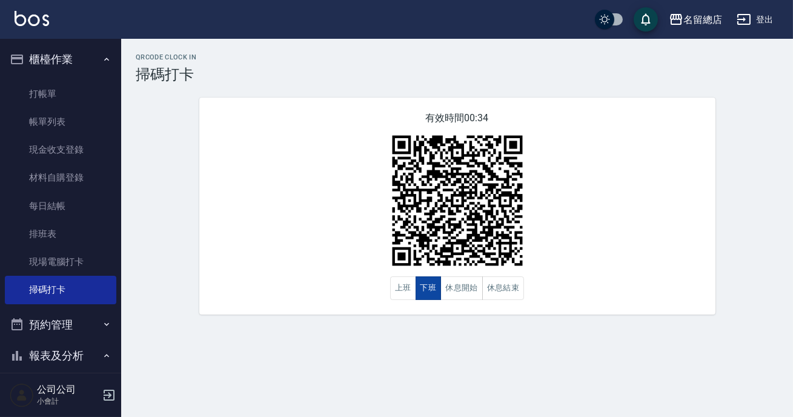
click at [429, 285] on button "下班" at bounding box center [428, 288] width 26 height 24
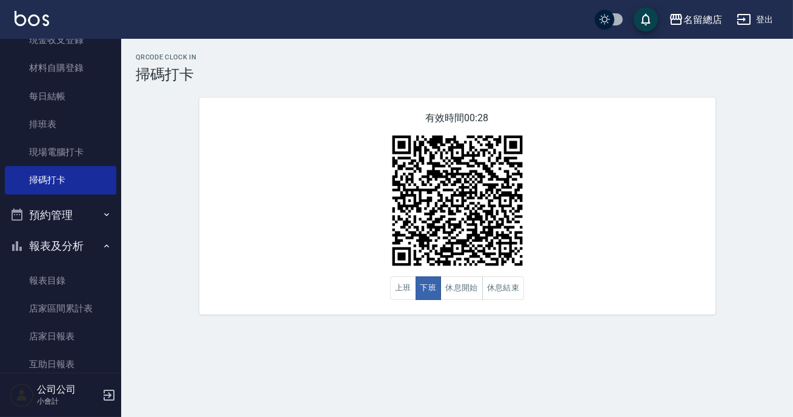
scroll to position [220, 0]
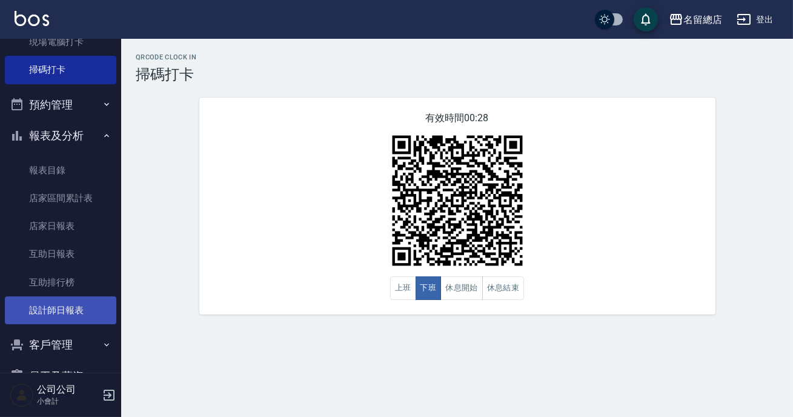
click at [41, 306] on link "設計師日報表" at bounding box center [60, 310] width 111 height 28
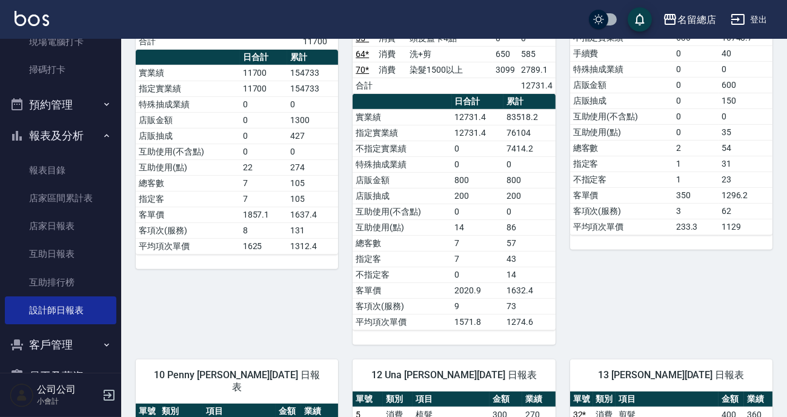
scroll to position [1156, 0]
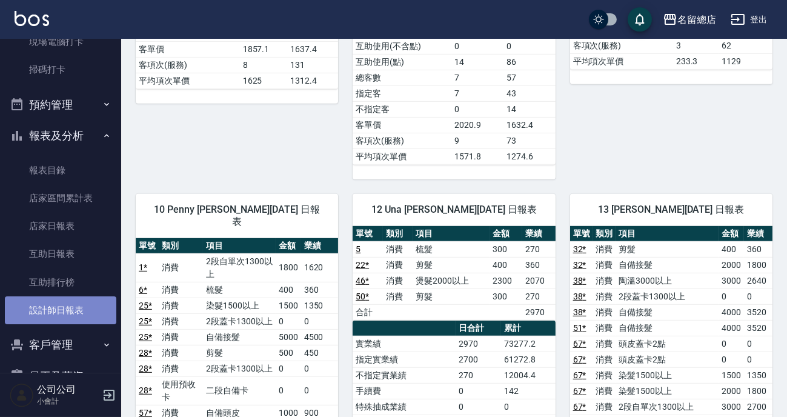
click at [84, 310] on link "設計師日報表" at bounding box center [60, 310] width 111 height 28
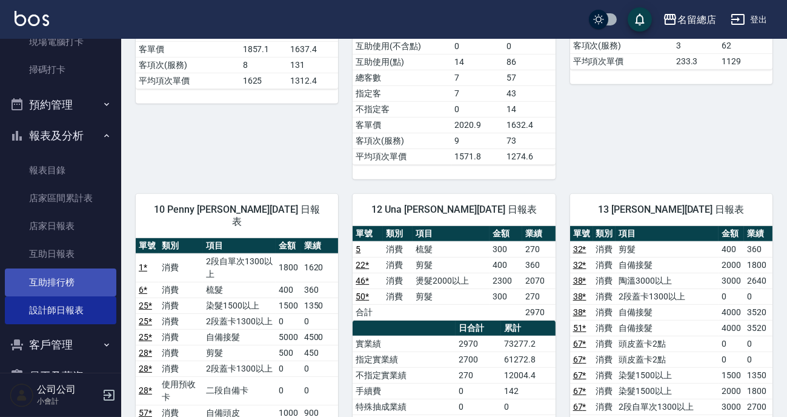
click at [58, 276] on link "互助排行榜" at bounding box center [60, 282] width 111 height 28
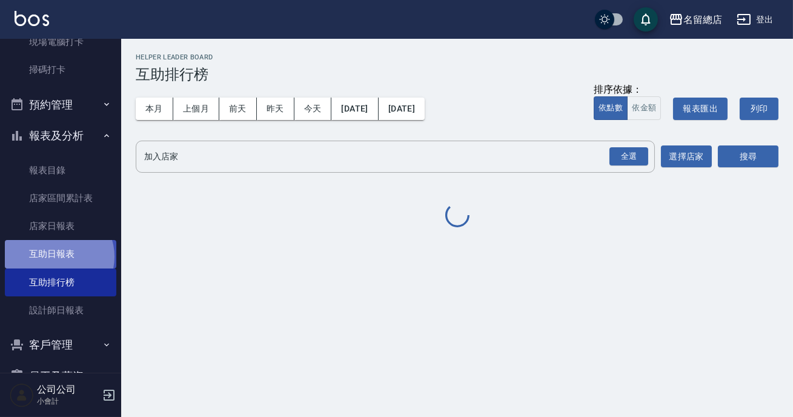
click at [58, 256] on link "互助日報表" at bounding box center [60, 254] width 111 height 28
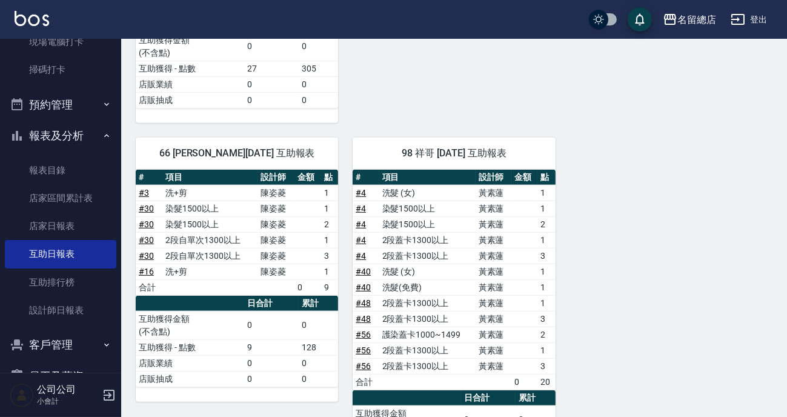
scroll to position [1792, 0]
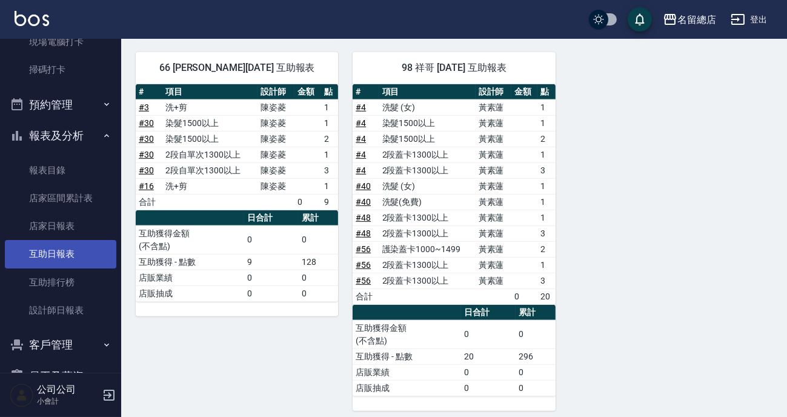
click at [57, 249] on link "互助日報表" at bounding box center [60, 254] width 111 height 28
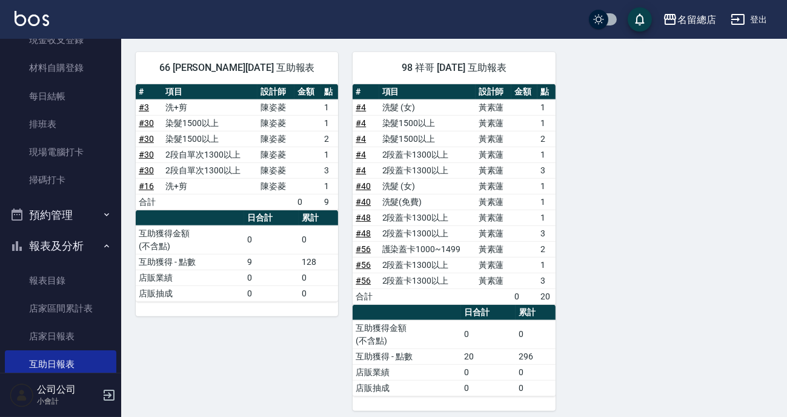
scroll to position [0, 0]
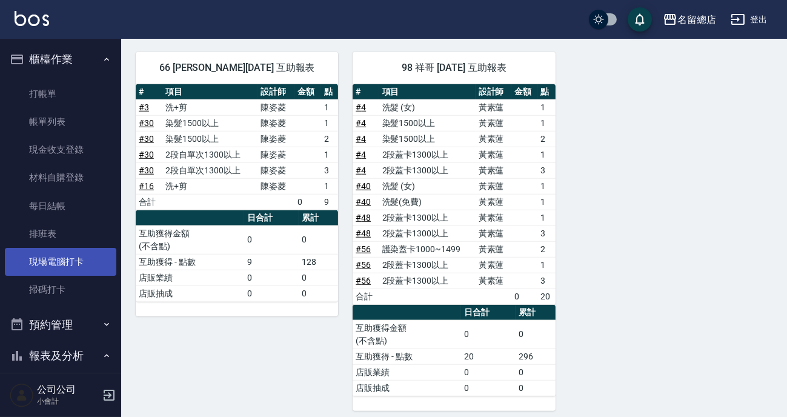
click at [58, 261] on link "現場電腦打卡" at bounding box center [60, 262] width 111 height 28
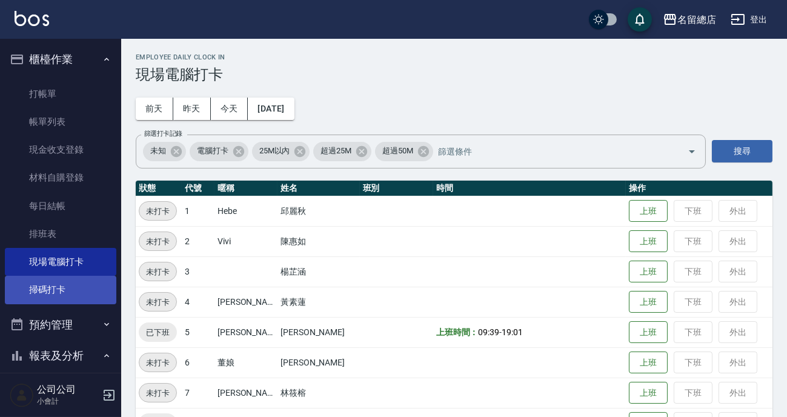
click at [39, 286] on link "掃碼打卡" at bounding box center [60, 290] width 111 height 28
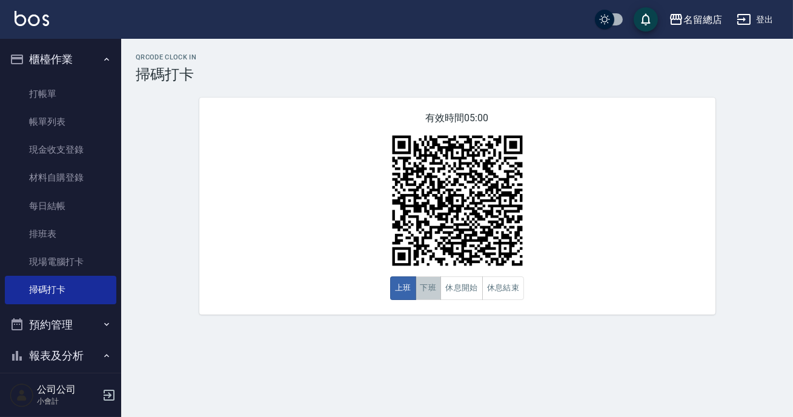
click at [428, 297] on button "下班" at bounding box center [428, 288] width 26 height 24
